Goal: Check status: Check status

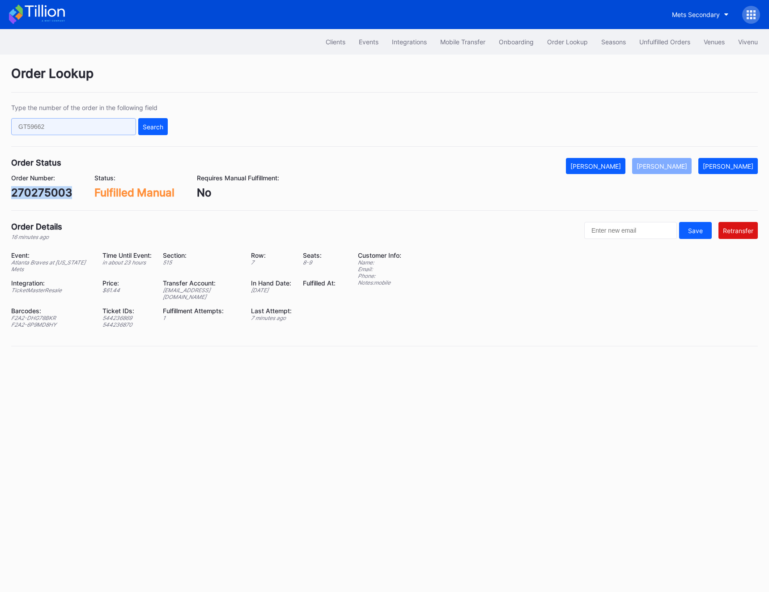
click at [52, 124] on input "text" at bounding box center [73, 126] width 125 height 17
paste input "620515738"
type input "620515738"
click at [159, 124] on div "Search" at bounding box center [153, 127] width 21 height 8
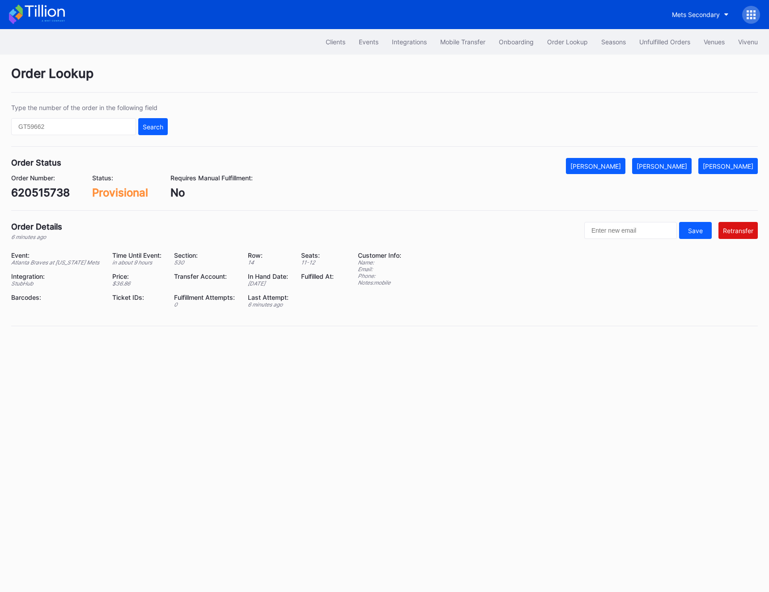
click at [616, 175] on div "Order Number: 620515738 Status: Provisional Requires Manual Fulfillment: No" at bounding box center [384, 186] width 746 height 25
click at [616, 165] on div "[PERSON_NAME]" at bounding box center [595, 166] width 51 height 8
click at [42, 129] on input "text" at bounding box center [73, 126] width 125 height 17
paste input "618811786"
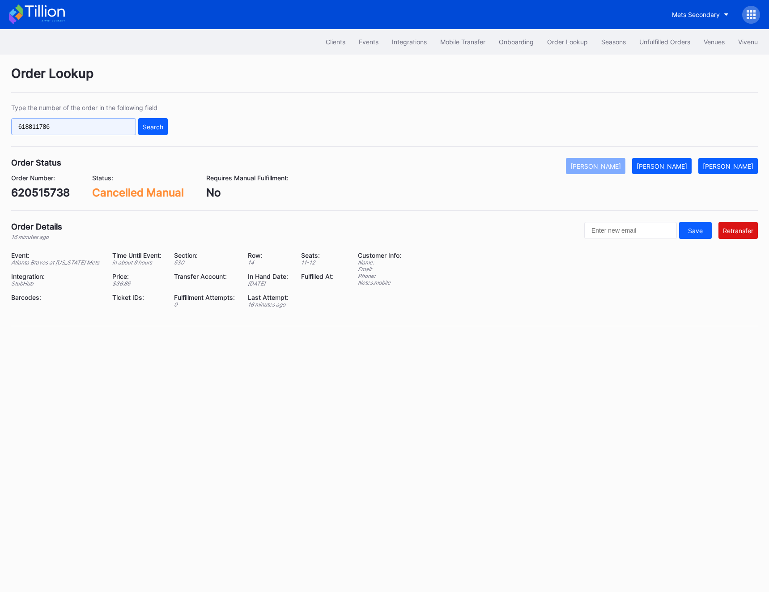
type input "618811786"
click at [165, 116] on div "Type the number of the order in the following field 618811786 Search" at bounding box center [89, 119] width 157 height 31
click at [163, 119] on button "Search" at bounding box center [153, 126] width 30 height 17
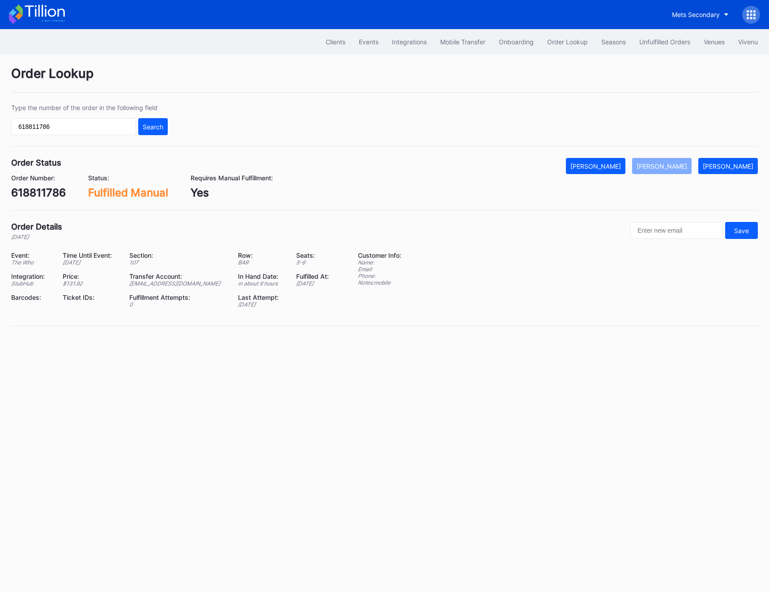
click at [27, 192] on div "618811786" at bounding box center [38, 192] width 55 height 13
copy div "618811786"
